Goal: Transaction & Acquisition: Book appointment/travel/reservation

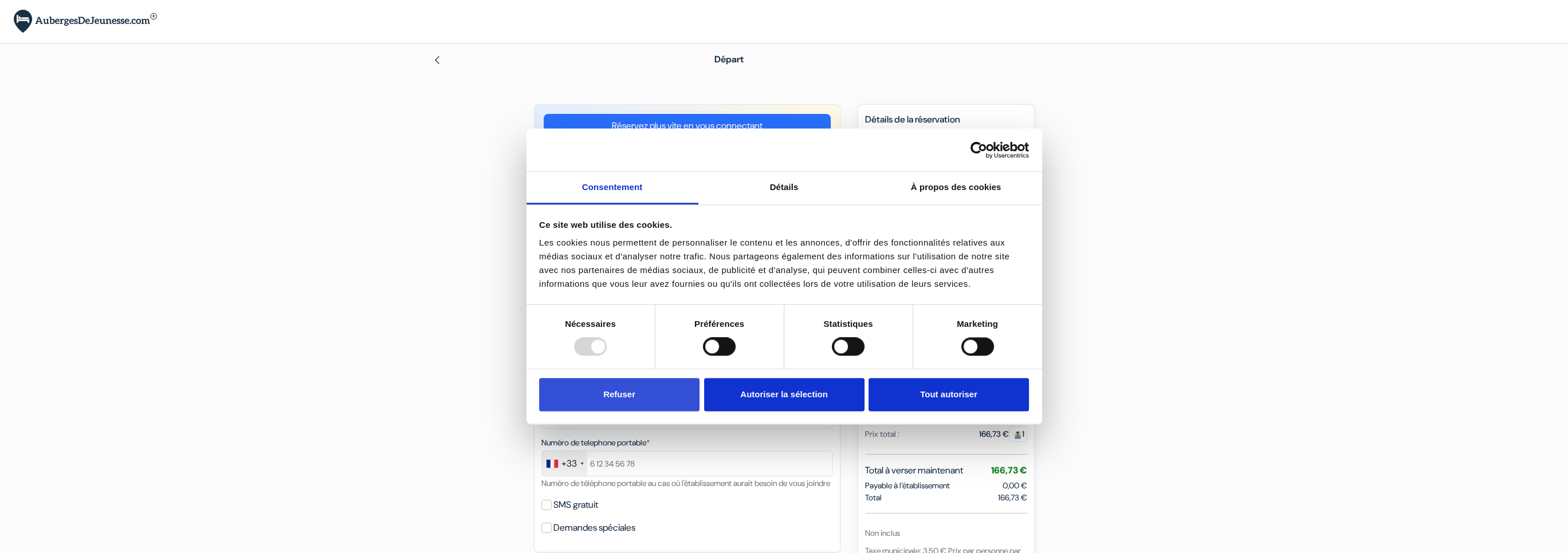
click at [628, 404] on button "Refuser" at bounding box center [619, 394] width 160 height 33
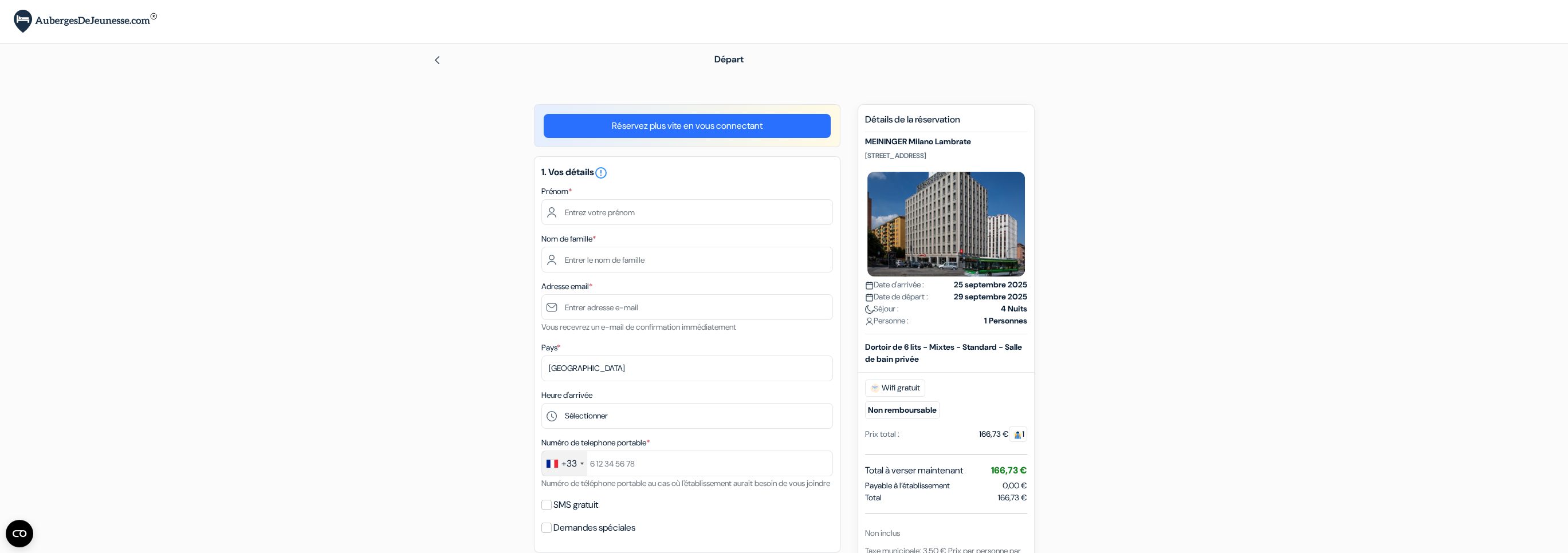
click at [599, 123] on link "Réservez plus vite en vous connectant" at bounding box center [687, 126] width 287 height 24
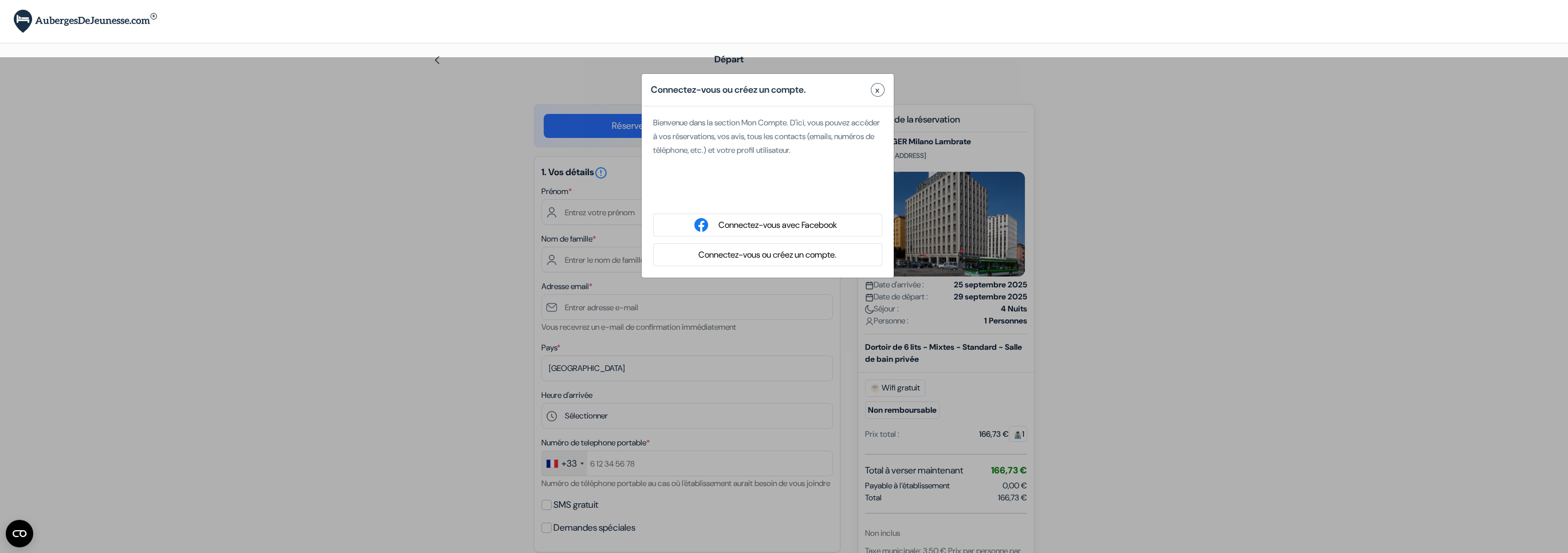
click at [749, 258] on button "Connectez-vous ou créez un compte." at bounding box center [767, 254] width 145 height 14
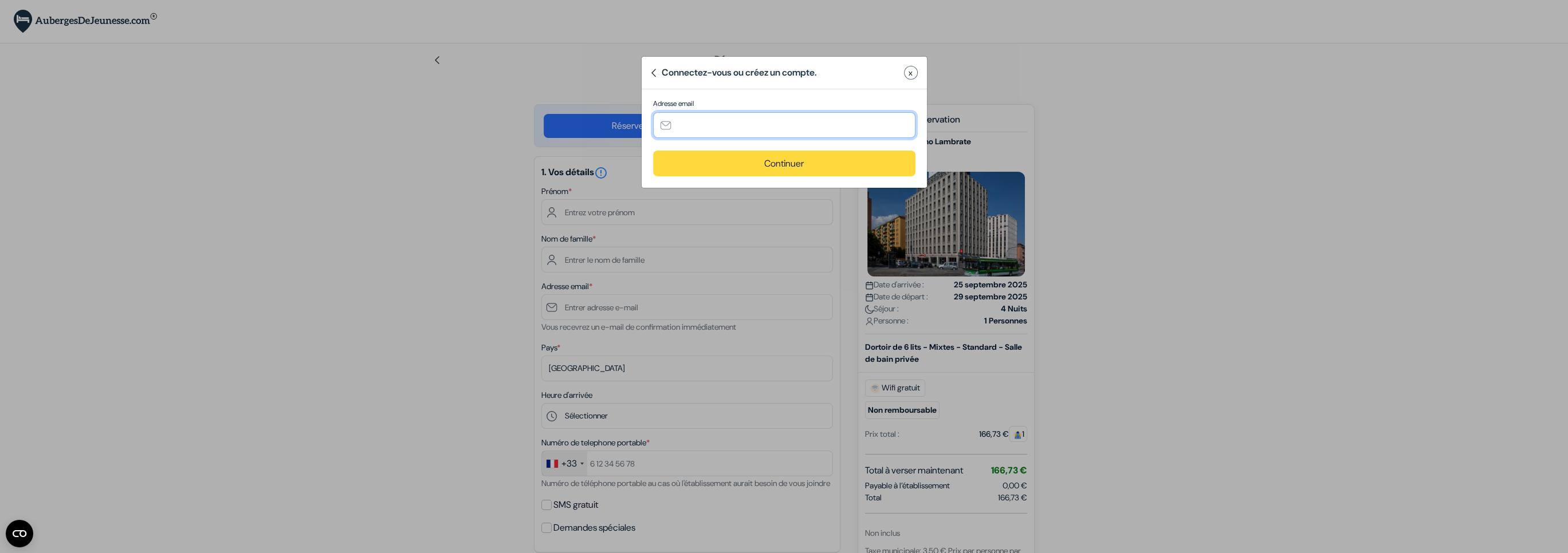
click at [722, 121] on input "text" at bounding box center [784, 124] width 262 height 25
type input "[EMAIL_ADDRESS][DOMAIN_NAME]"
click at [739, 155] on button "Continuer" at bounding box center [784, 163] width 262 height 25
type input "[EMAIL_ADDRESS][DOMAIN_NAME]"
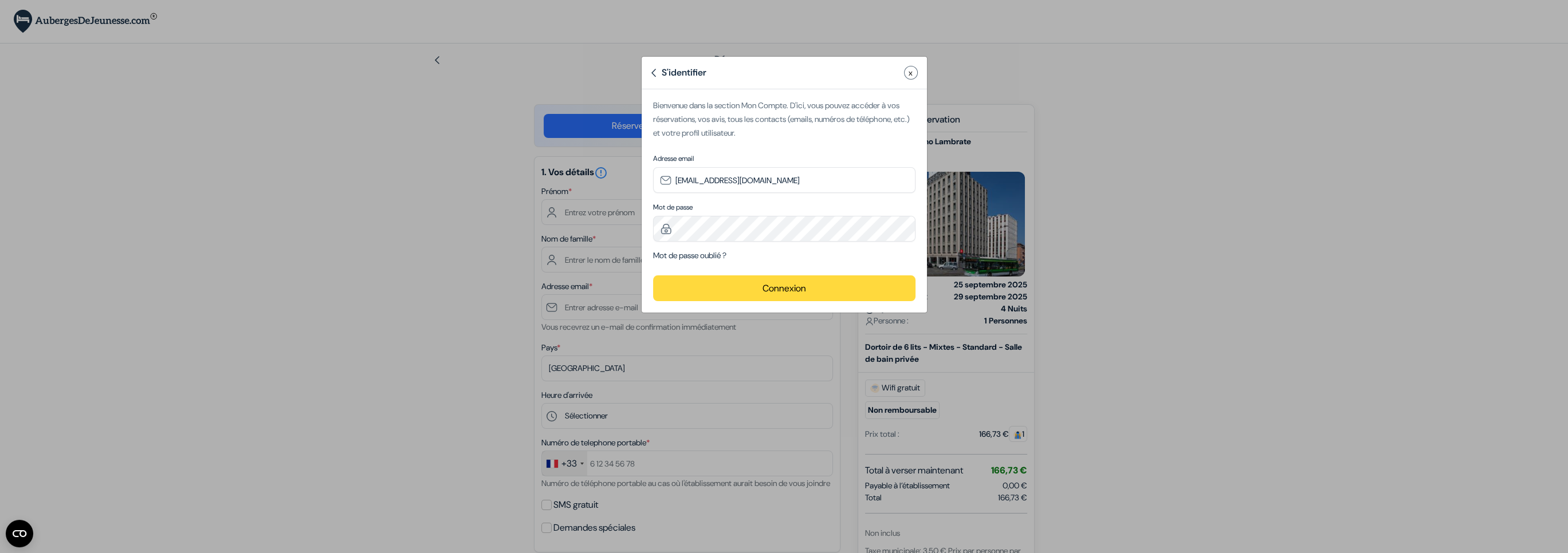
click at [726, 289] on button "Connexion" at bounding box center [784, 287] width 262 height 25
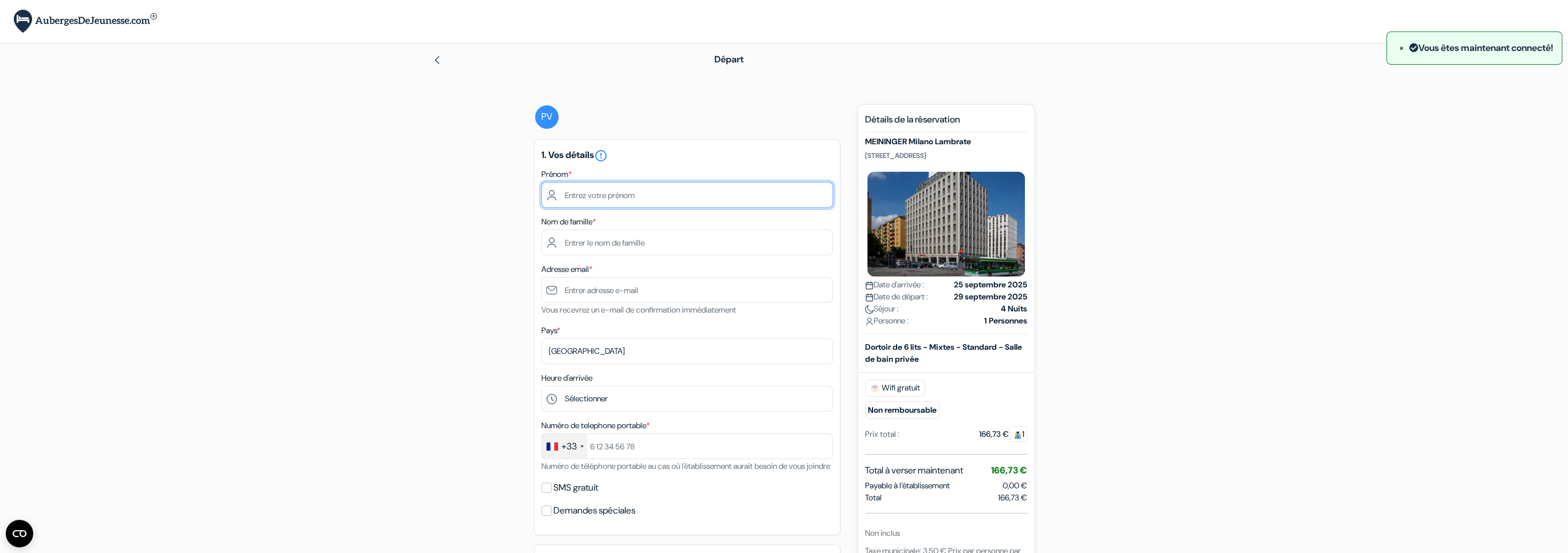
click at [611, 203] on input "text" at bounding box center [686, 194] width 291 height 25
click at [393, 192] on form "Départ add_box MEININGER Milano Lambrate Piazza Monte Titano 10, Milan, Italie …" at bounding box center [784, 506] width 1568 height 925
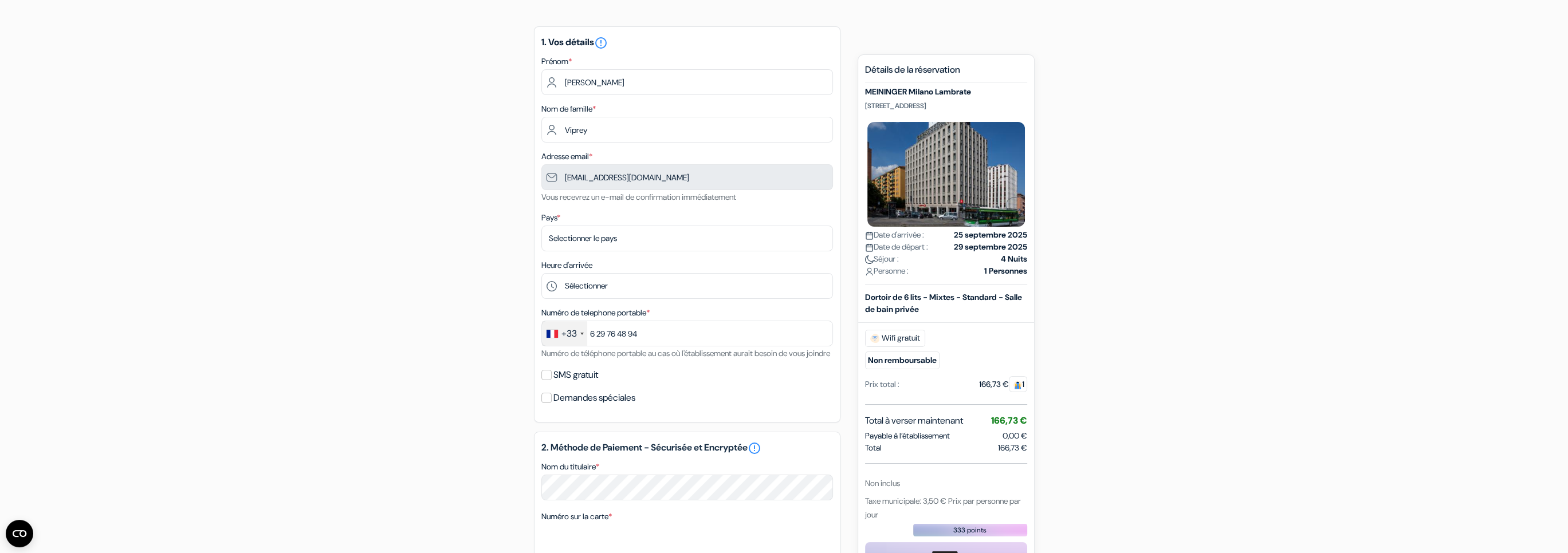
scroll to position [115, 0]
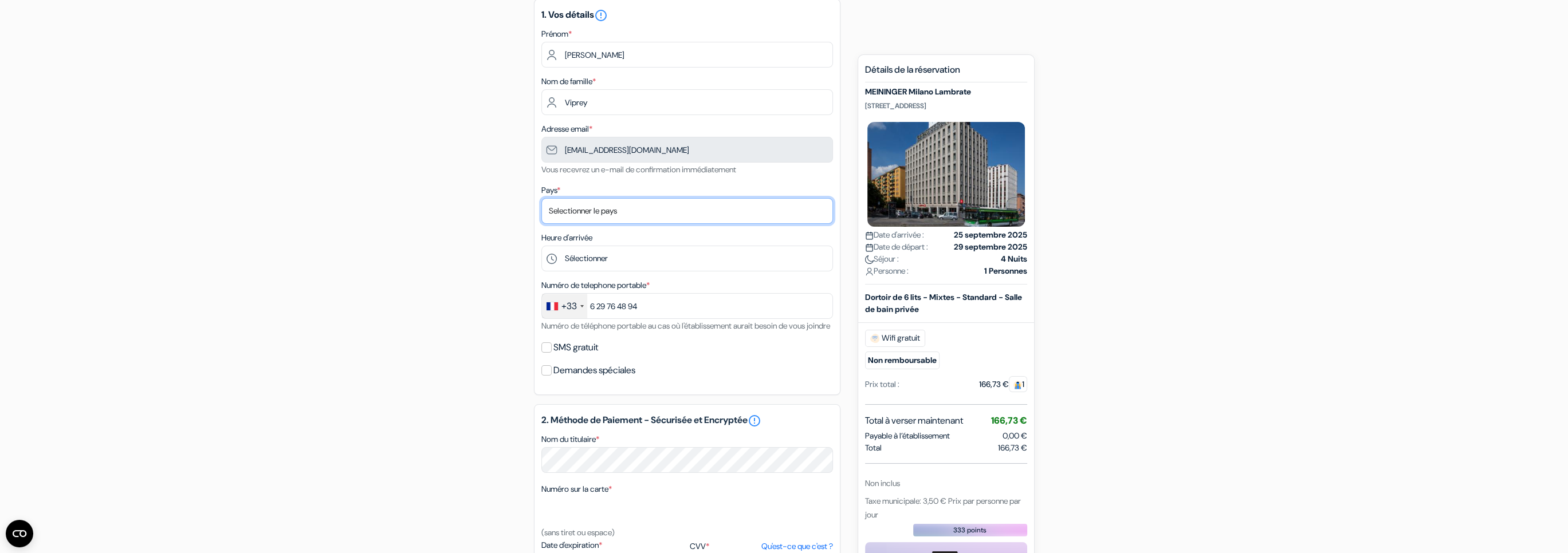
click at [596, 203] on select "Selectionner le pays Abkhazie [GEOGRAPHIC_DATA] [GEOGRAPHIC_DATA] Du [GEOGRAPHI…" at bounding box center [686, 210] width 291 height 25
select select "67"
click at [541, 199] on select "Selectionner le pays Abkhazie [GEOGRAPHIC_DATA] [GEOGRAPHIC_DATA] Du [GEOGRAPHI…" at bounding box center [686, 210] width 291 height 25
click at [557, 356] on label "SMS gratuit" at bounding box center [575, 347] width 44 height 16
click at [551, 352] on input "SMS gratuit" at bounding box center [546, 348] width 10 height 10
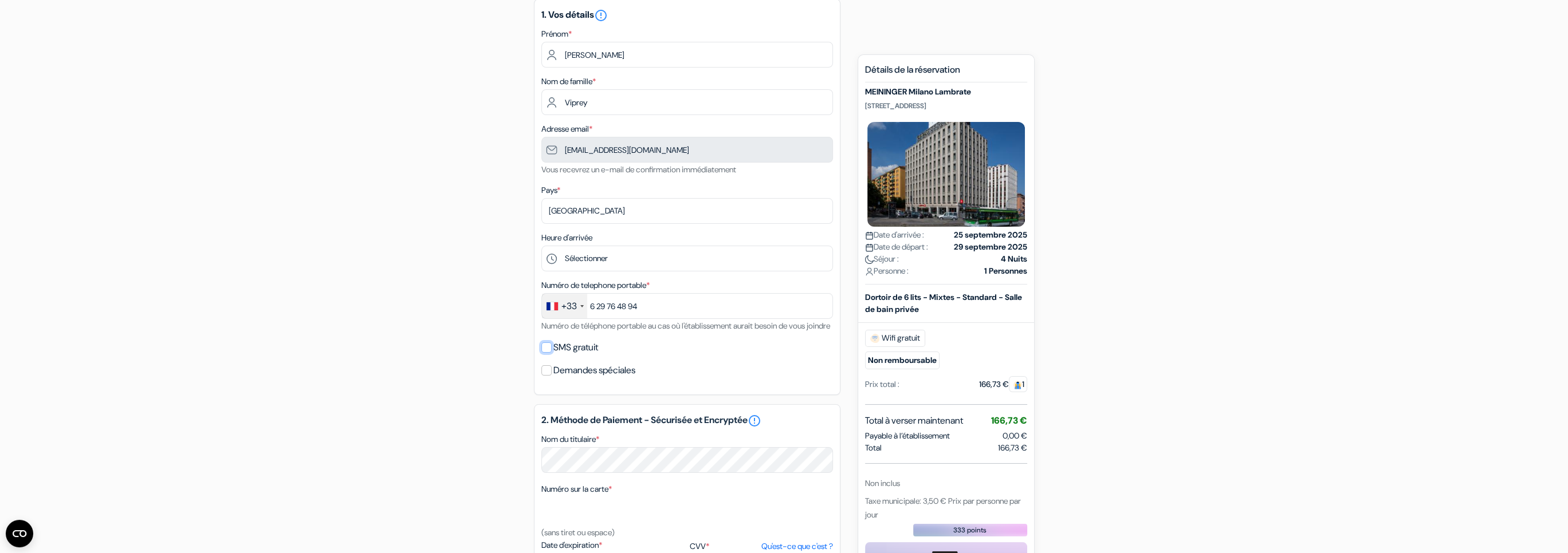
checkbox input "true"
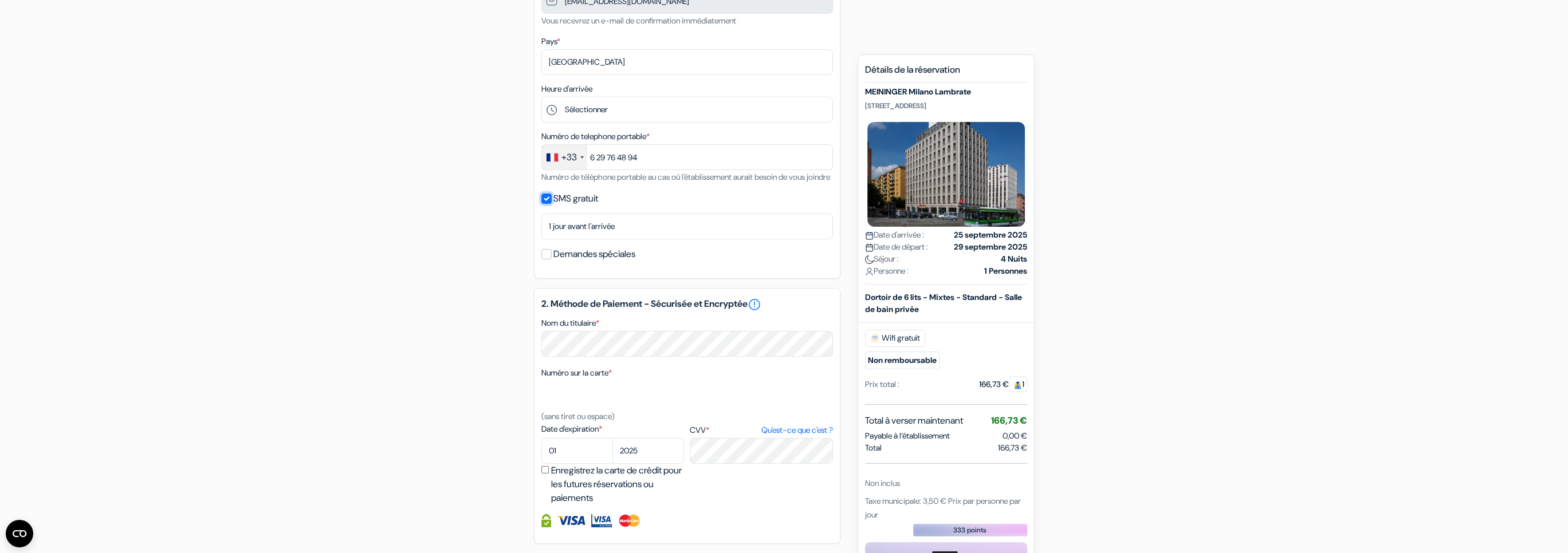
scroll to position [286, 0]
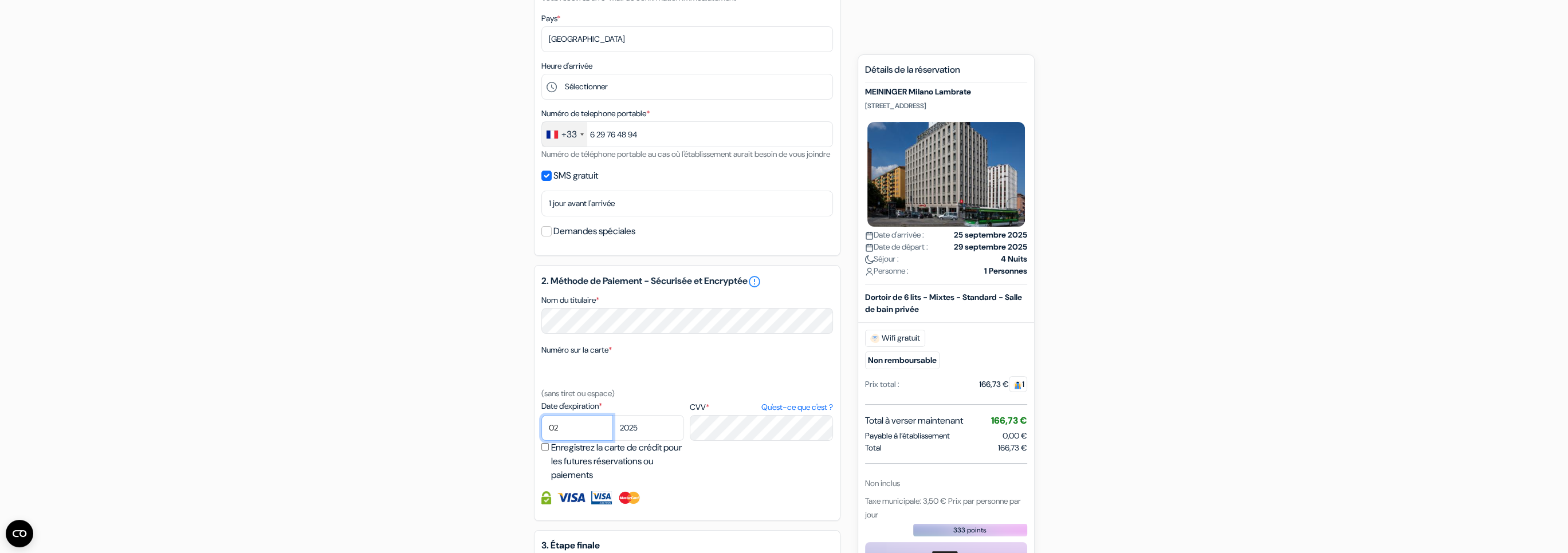
select select "09"
select select "2029"
click at [570, 465] on label "Enregistrez la carte de crédit pour les futures réservations ou paiements" at bounding box center [619, 462] width 137 height 41
click at [548, 450] on input "Enregistrez la carte de crédit pour les futures réservations ou paiements" at bounding box center [545, 447] width 8 height 8
checkbox input "true"
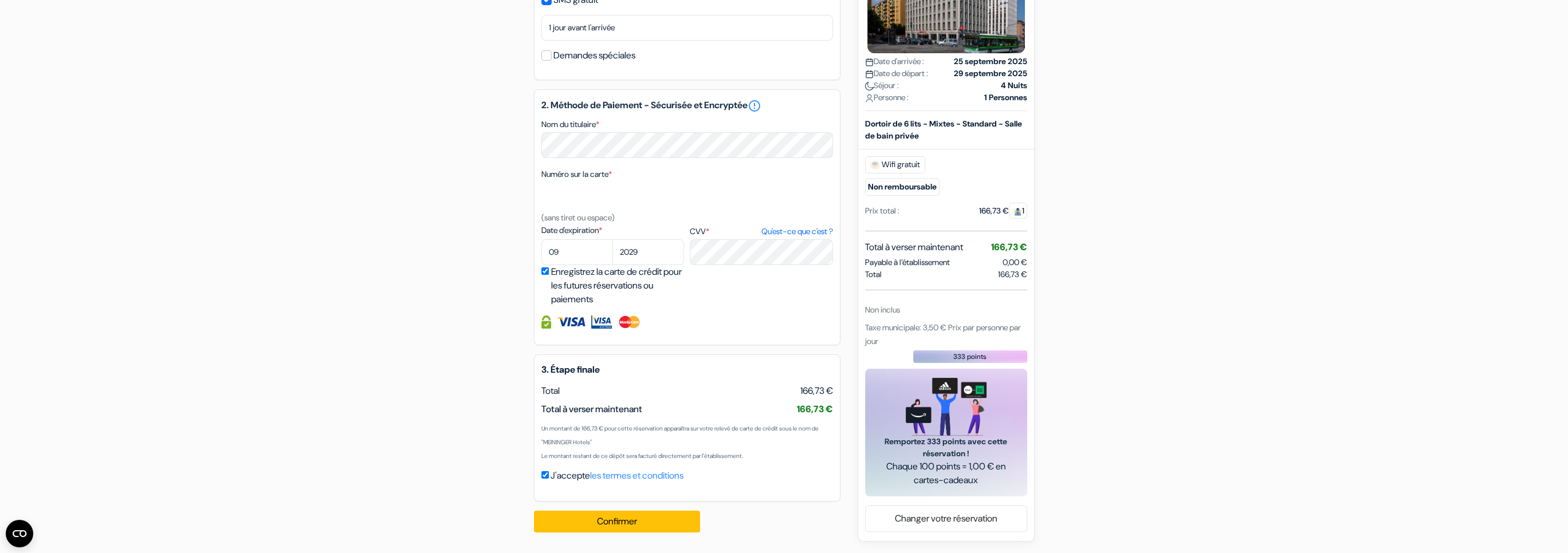
scroll to position [477, 0]
click at [605, 524] on button "Confirmer Loading..." at bounding box center [617, 521] width 166 height 22
